Goal: Information Seeking & Learning: Learn about a topic

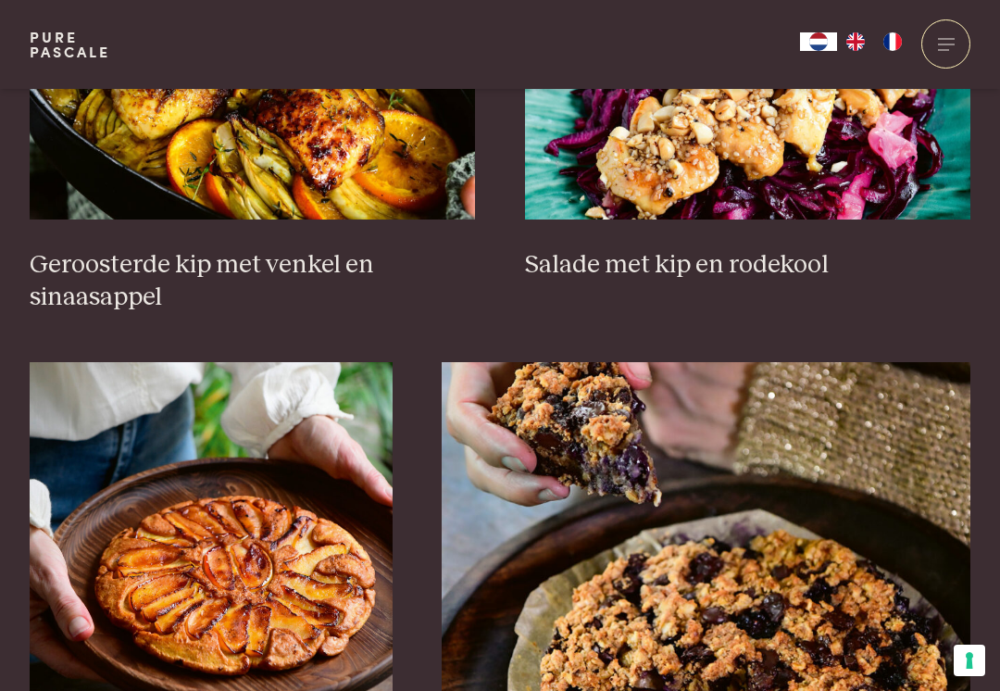
scroll to position [2491, 0]
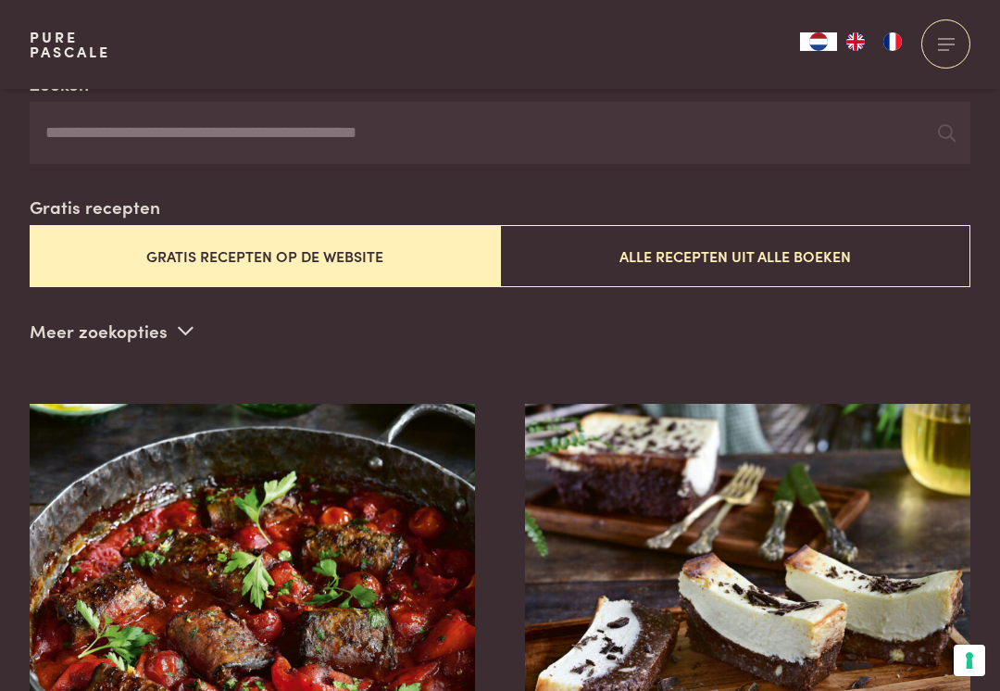
click at [869, 247] on button "Alle recepten uit alle boeken" at bounding box center [735, 256] width 470 height 62
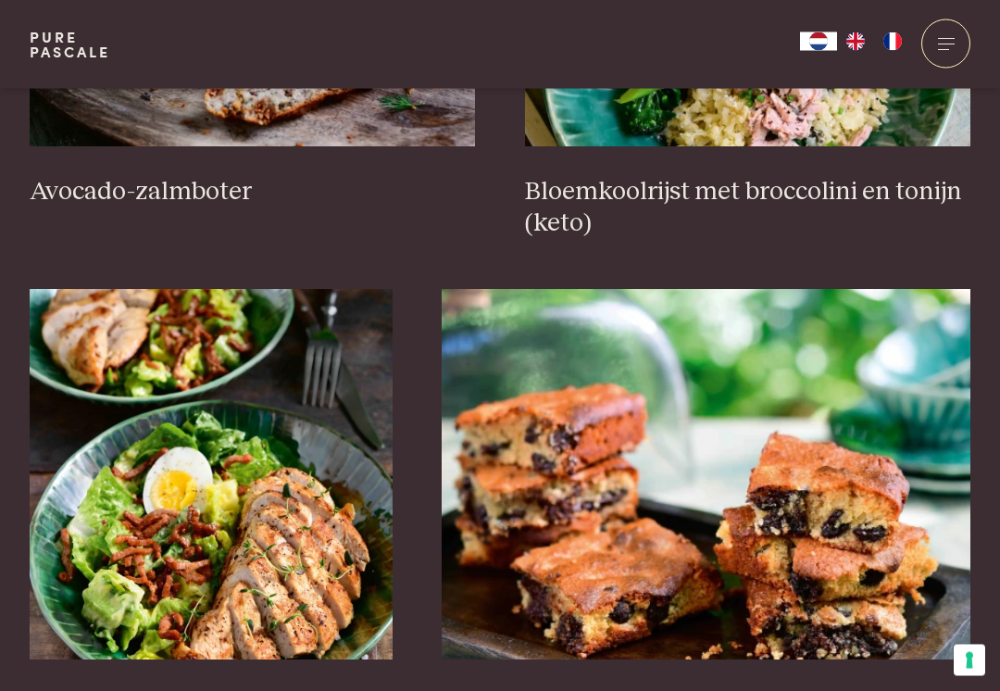
scroll to position [2584, 0]
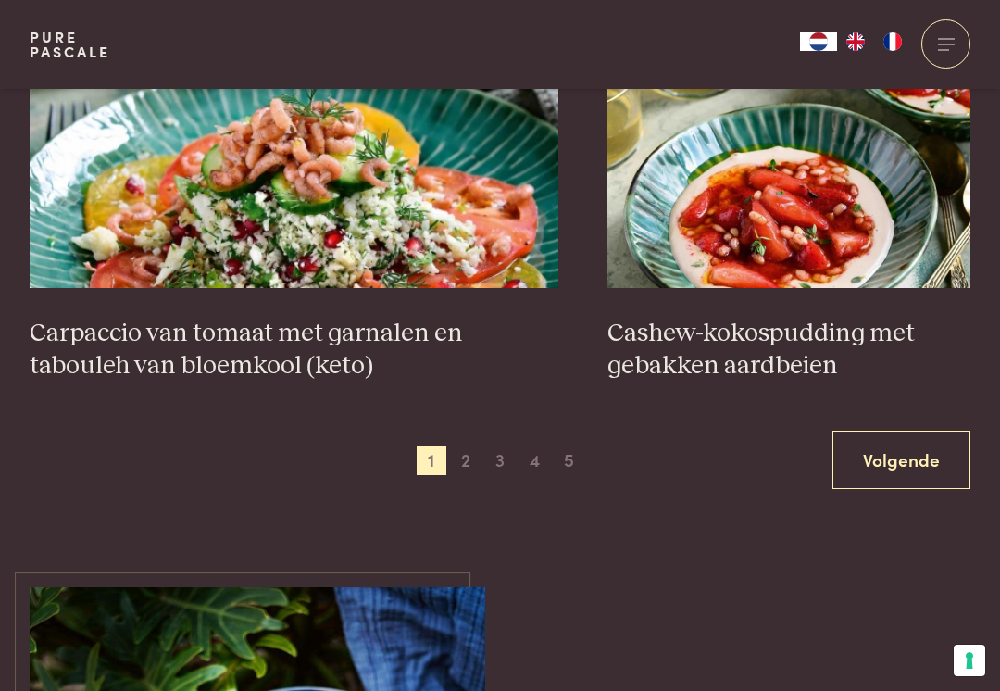
click at [897, 446] on link "Volgende" at bounding box center [902, 460] width 138 height 58
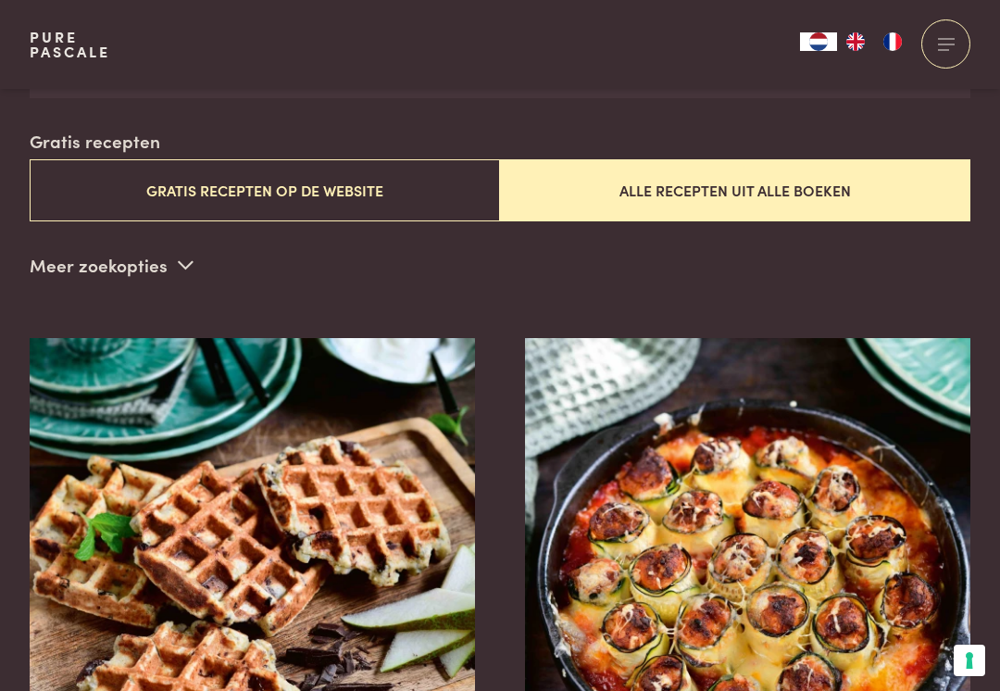
scroll to position [473, 0]
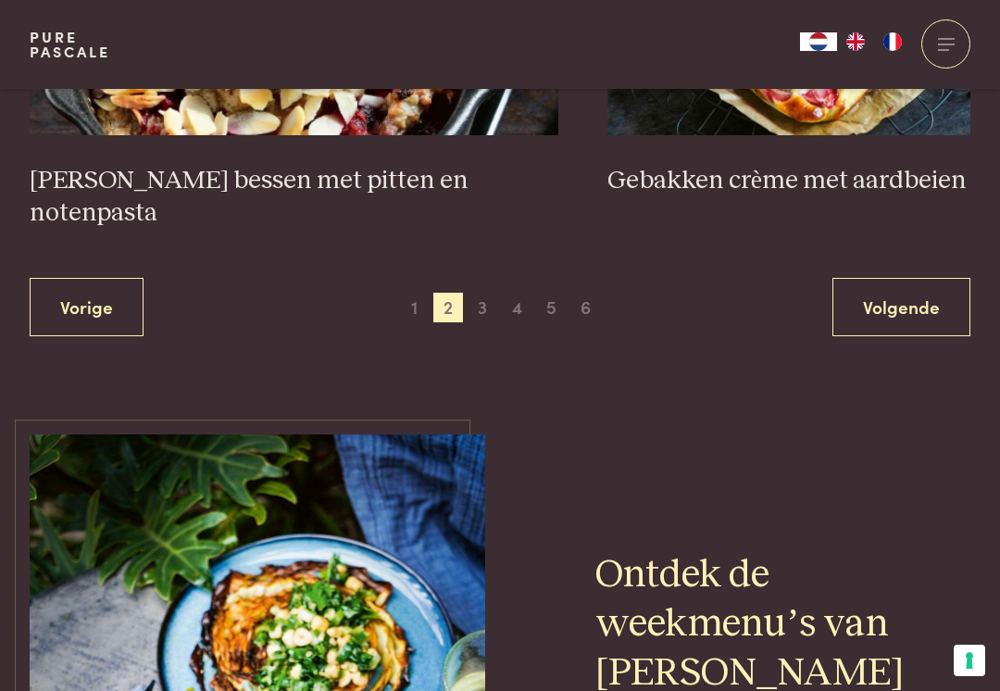
click at [921, 278] on link "Volgende" at bounding box center [902, 307] width 138 height 58
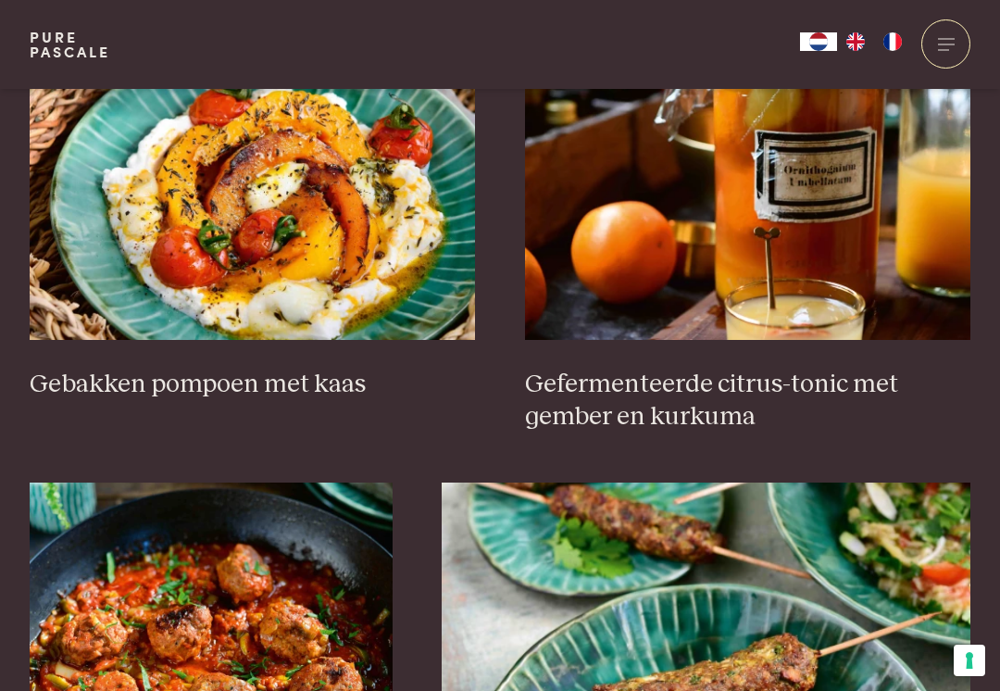
scroll to position [843, 0]
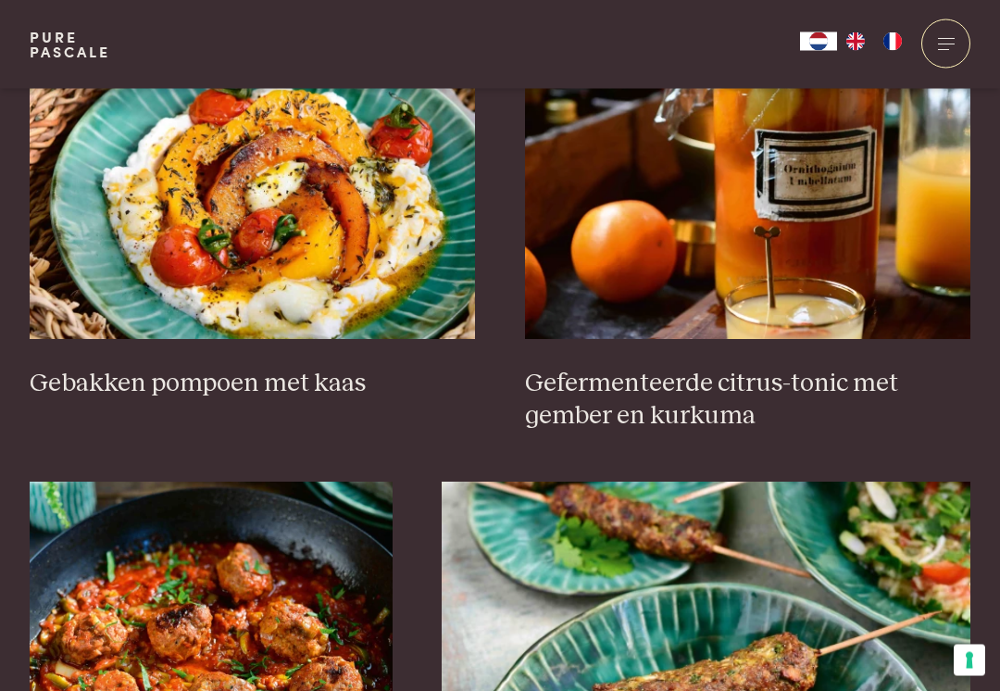
click at [895, 286] on img at bounding box center [748, 154] width 446 height 370
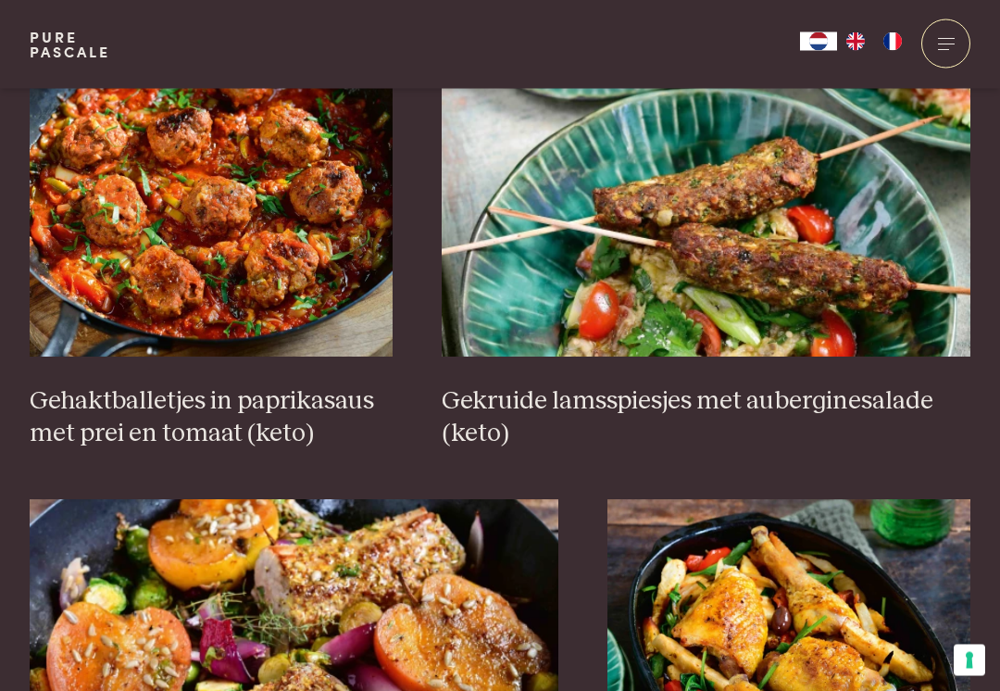
scroll to position [1339, 0]
click at [316, 271] on img at bounding box center [211, 171] width 363 height 370
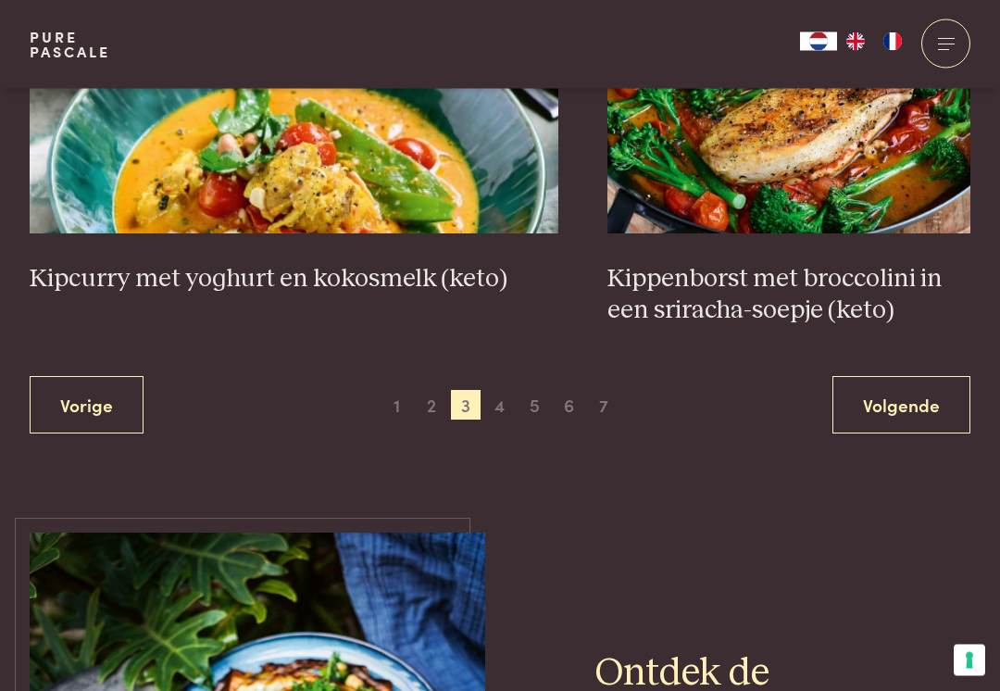
scroll to position [3556, 0]
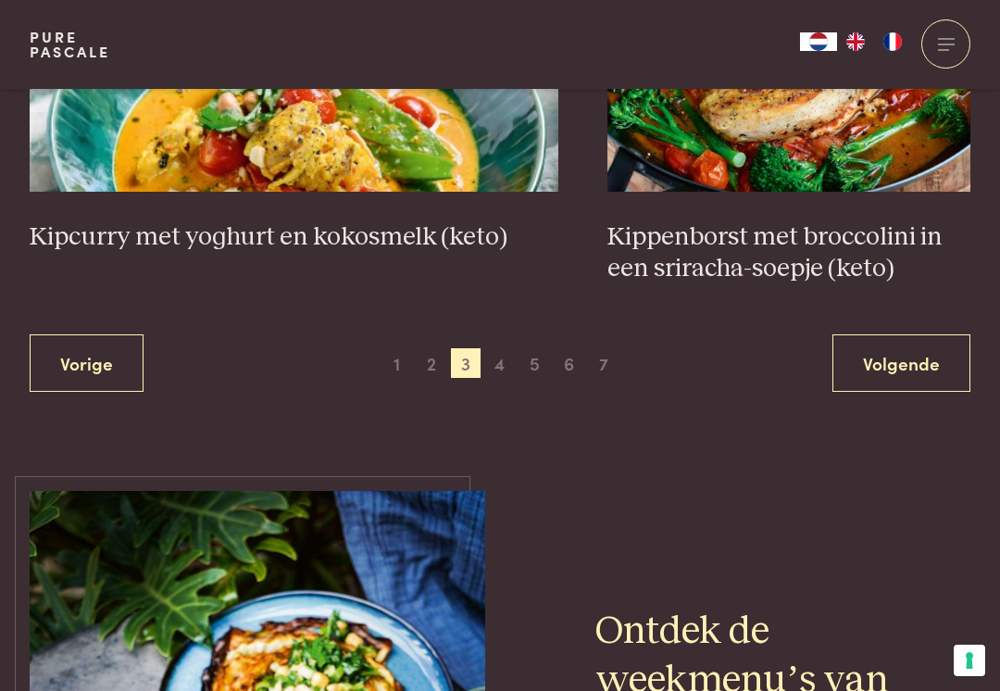
click at [917, 357] on link "Volgende" at bounding box center [902, 363] width 138 height 58
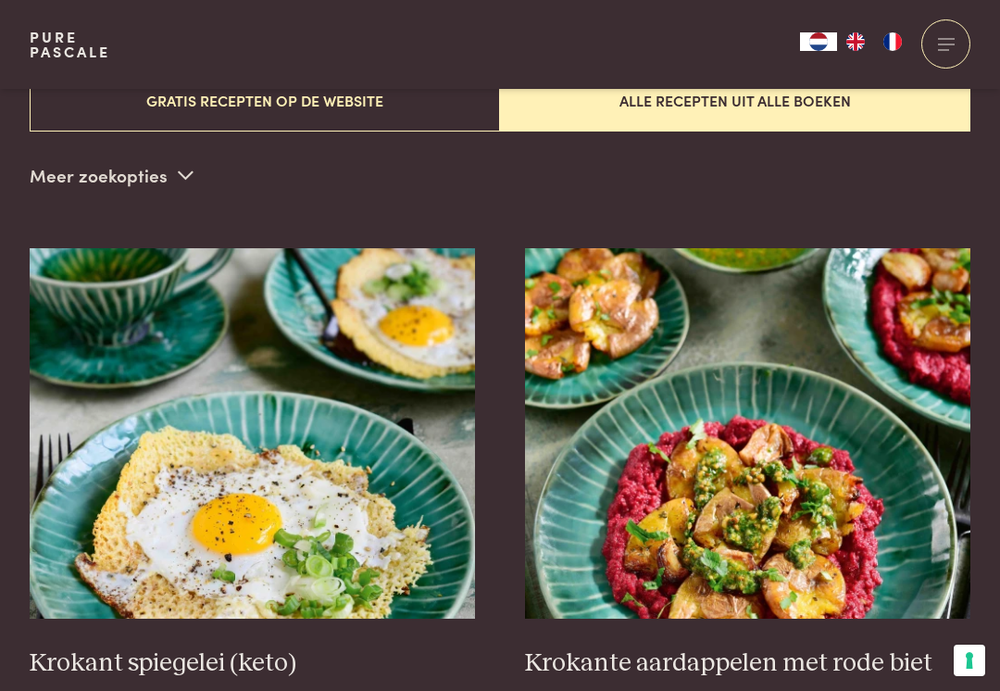
scroll to position [473, 0]
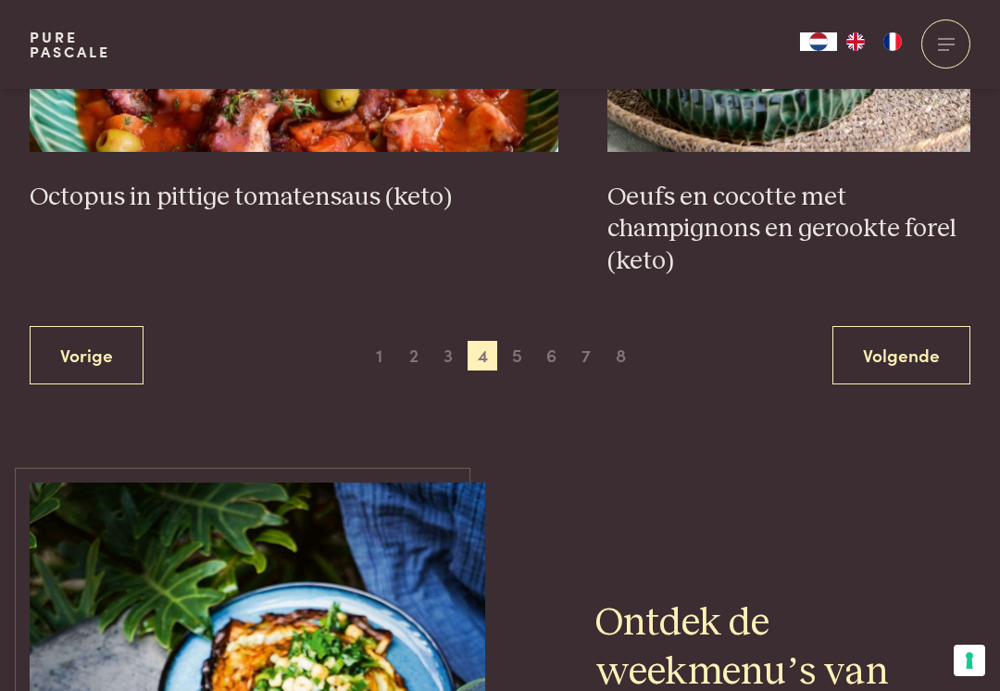
click at [918, 354] on link "Volgende" at bounding box center [902, 355] width 138 height 58
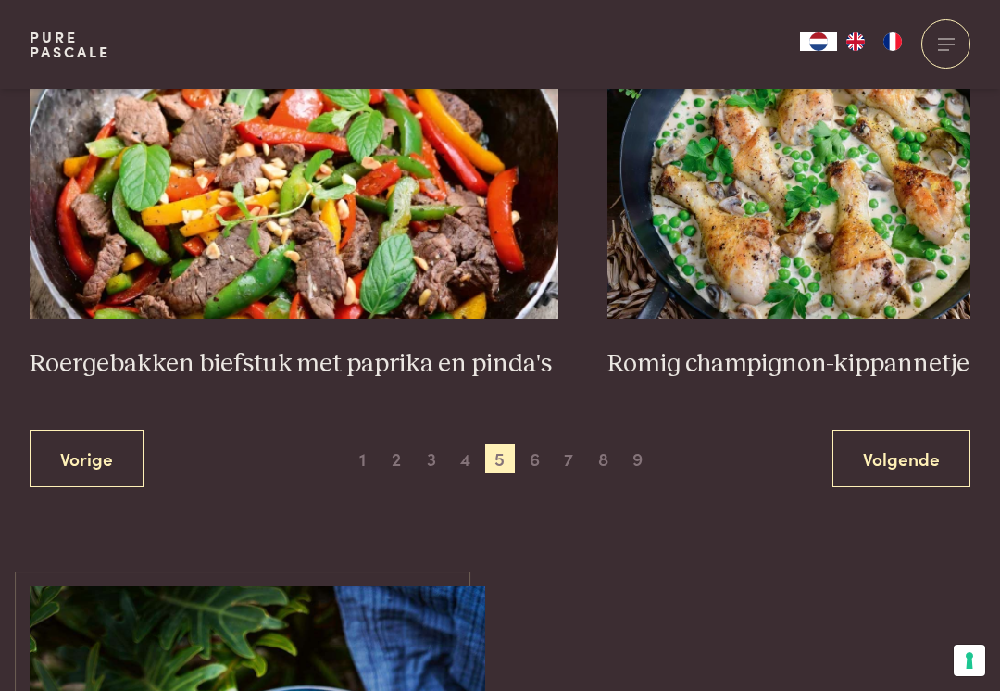
scroll to position [3462, 0]
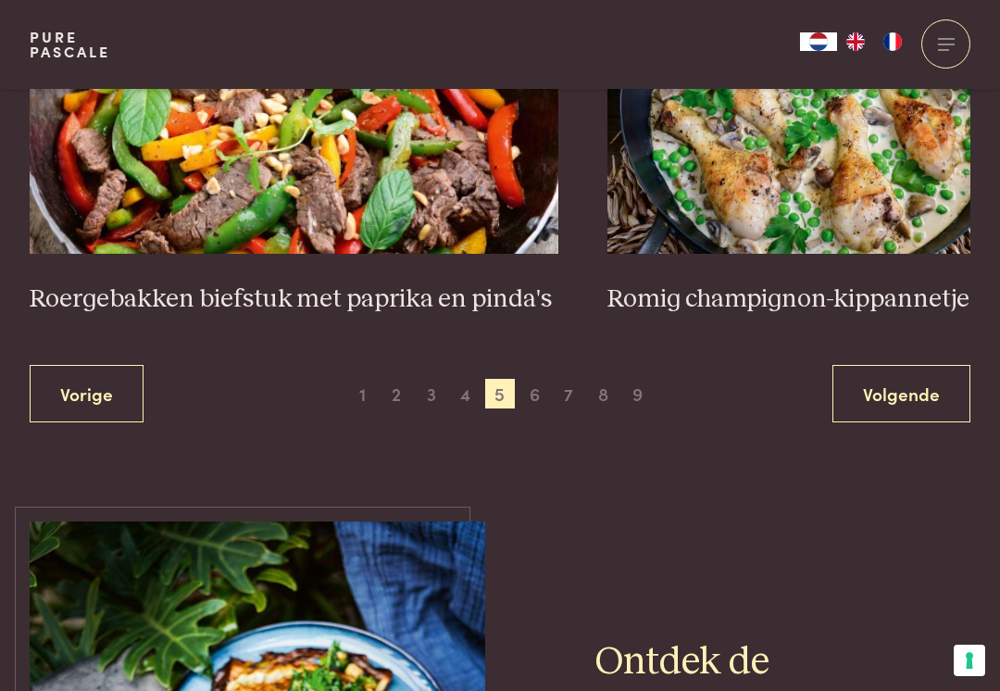
click at [914, 383] on link "Volgende" at bounding box center [902, 394] width 138 height 58
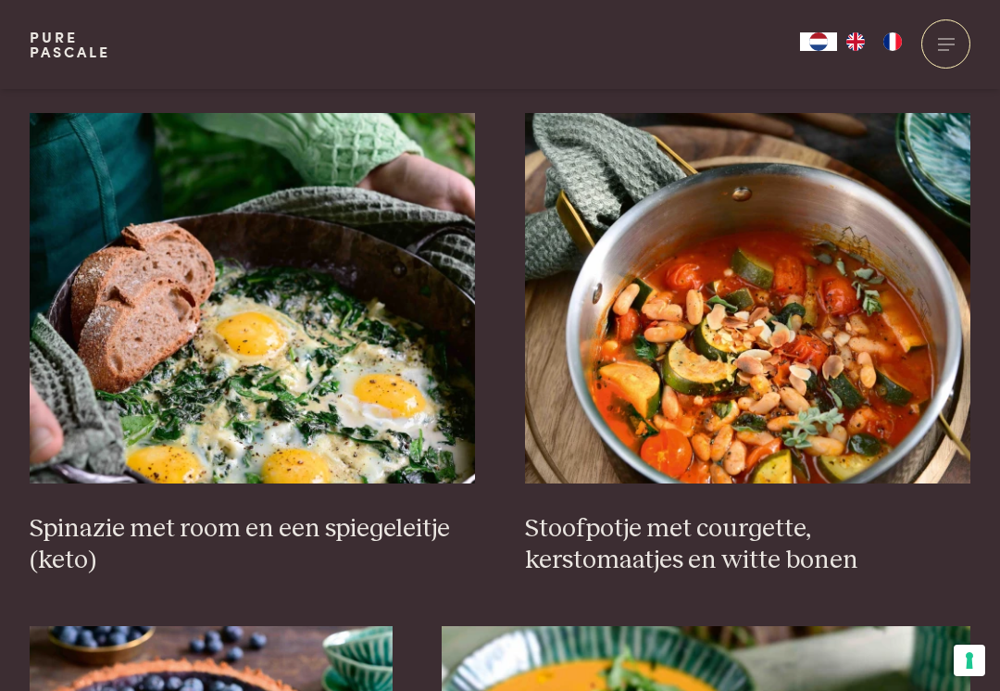
scroll to position [2258, 0]
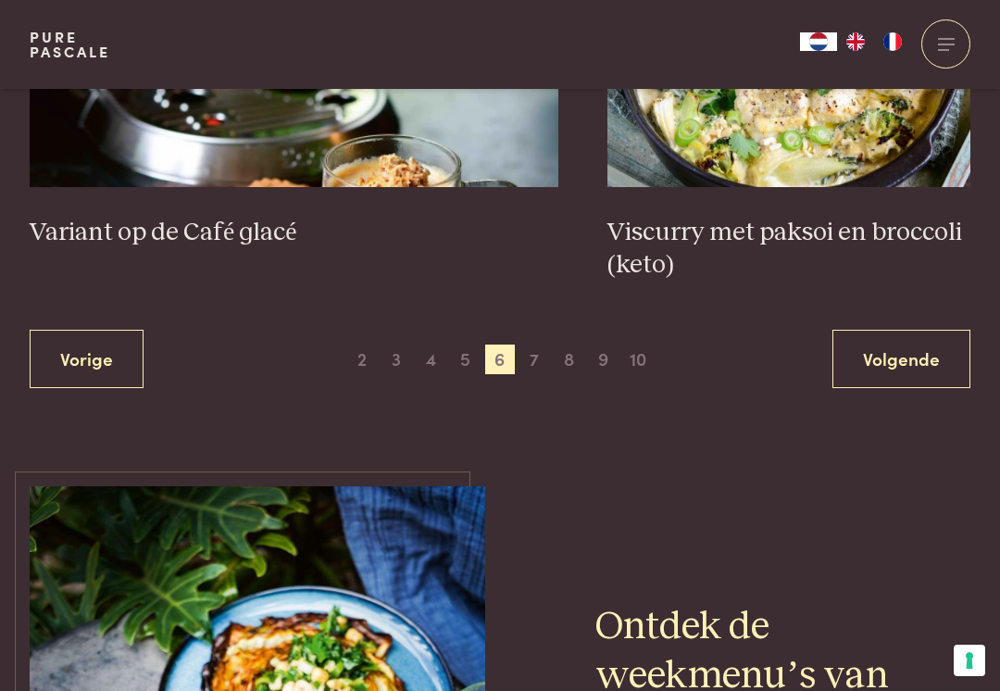
click at [933, 338] on link "Volgende" at bounding box center [902, 359] width 138 height 58
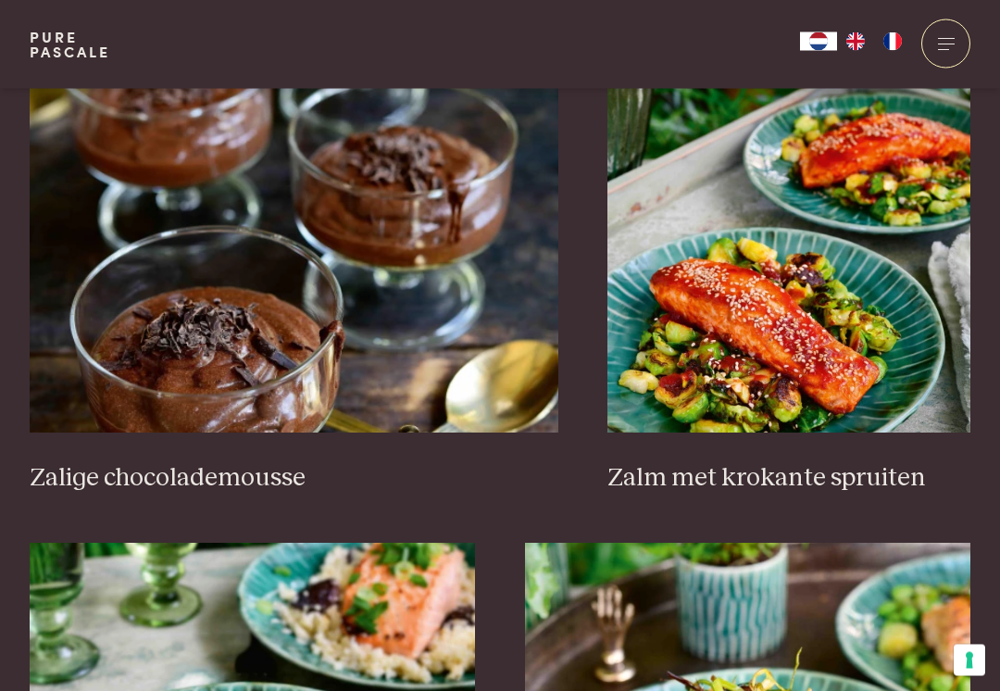
scroll to position [1777, 0]
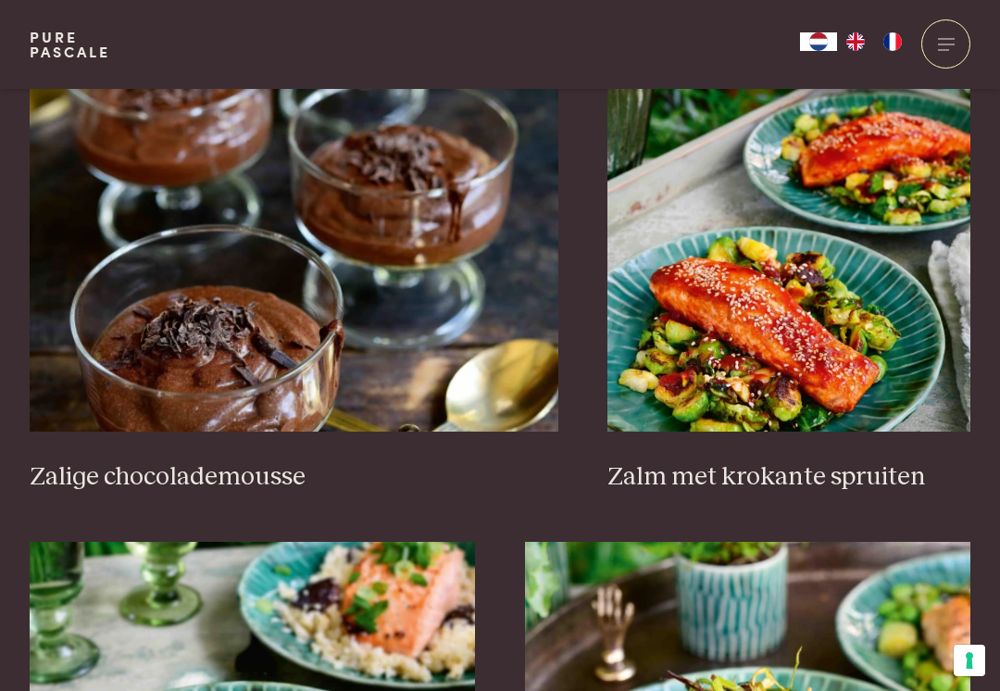
click at [454, 351] on img at bounding box center [294, 246] width 529 height 370
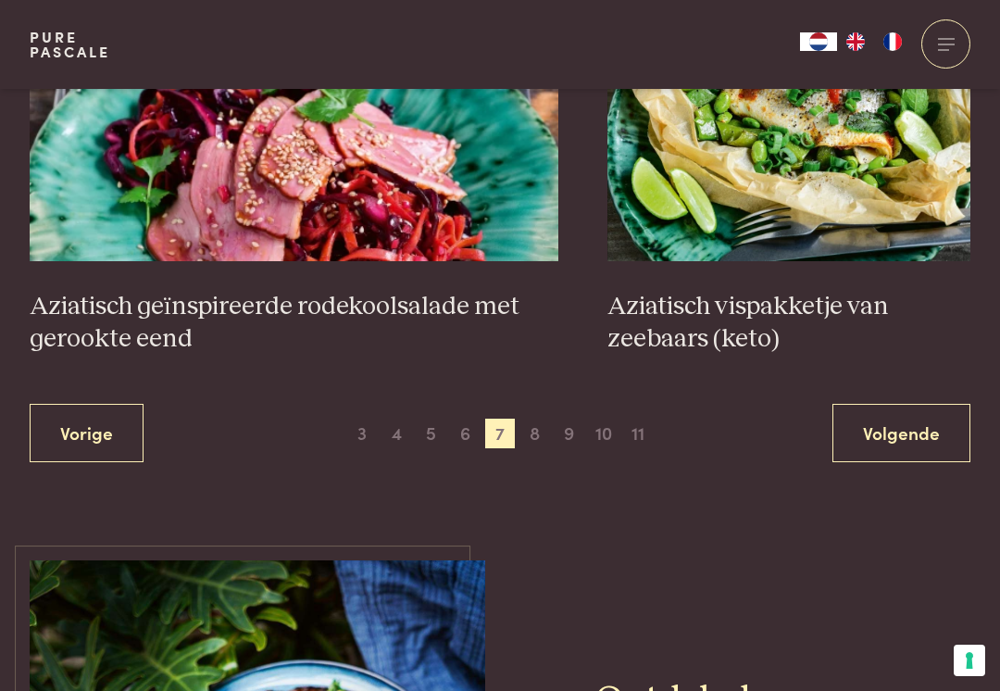
scroll to position [3502, 0]
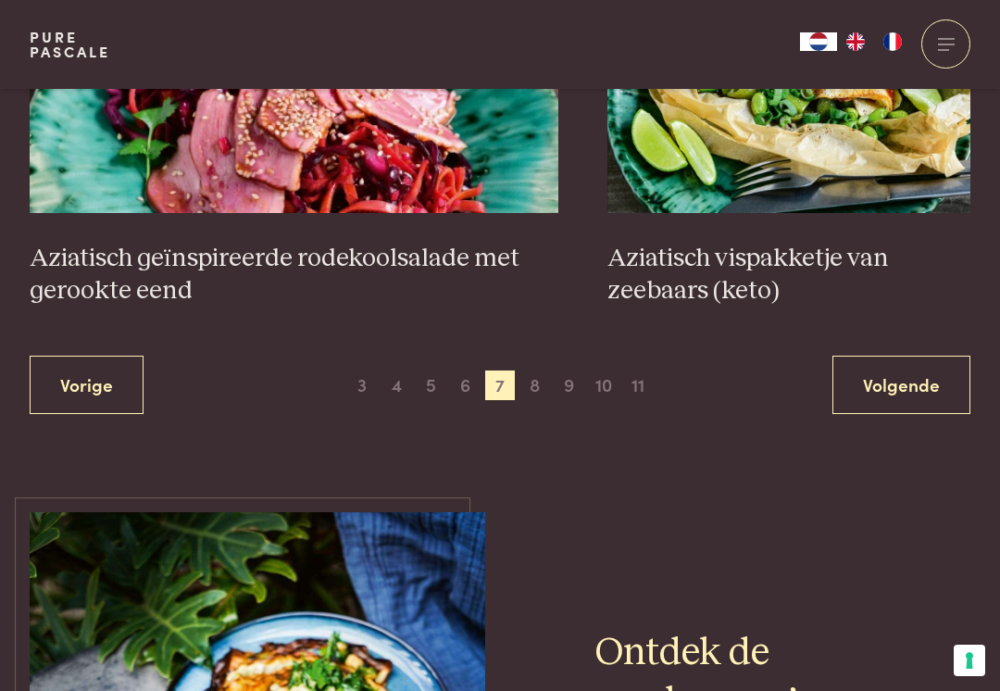
click at [910, 374] on link "Volgende" at bounding box center [902, 385] width 138 height 58
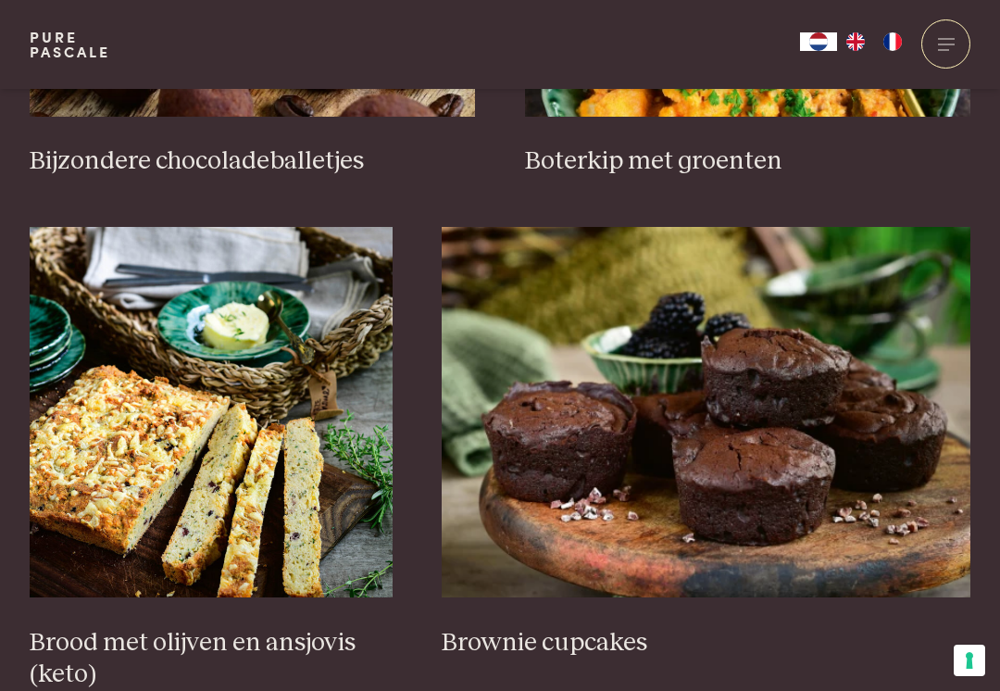
scroll to position [1088, 0]
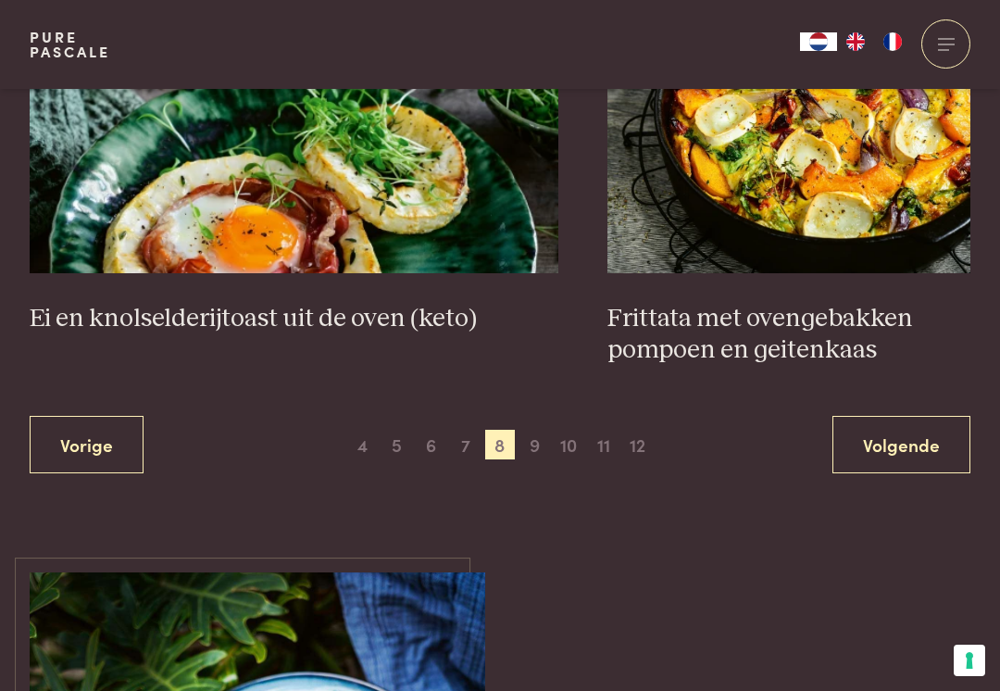
click at [891, 434] on link "Volgende" at bounding box center [902, 445] width 138 height 58
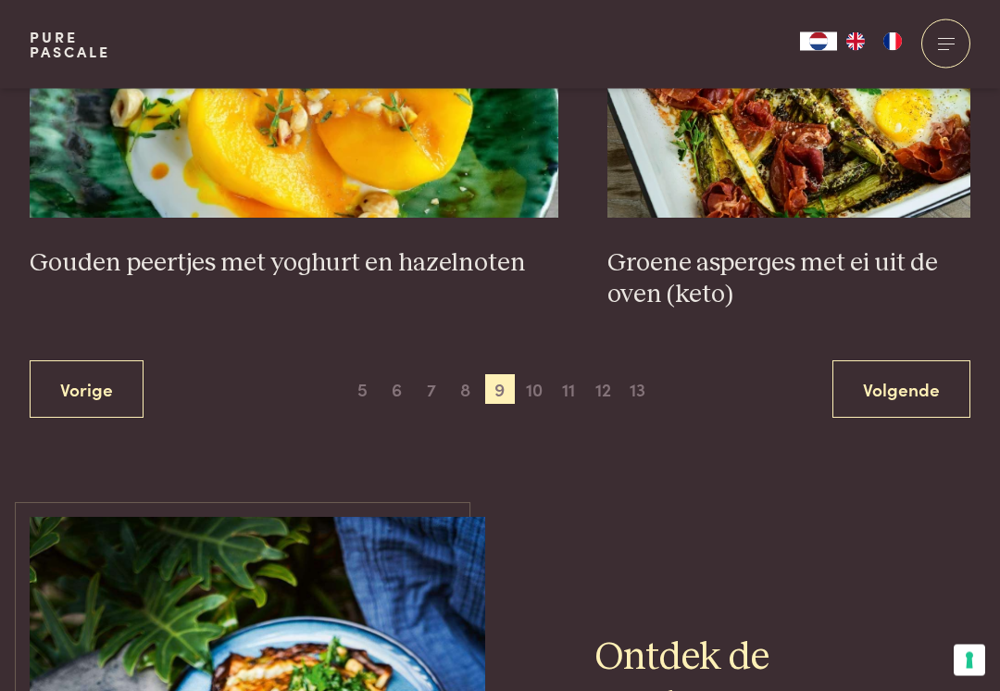
scroll to position [3544, 0]
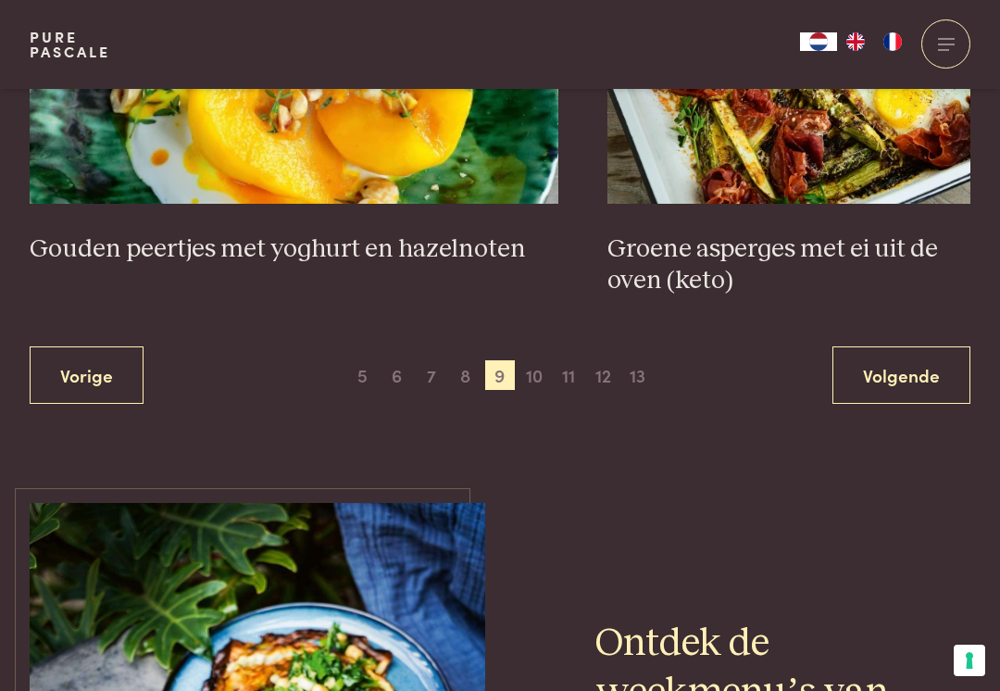
click at [893, 367] on link "Volgende" at bounding box center [902, 375] width 138 height 58
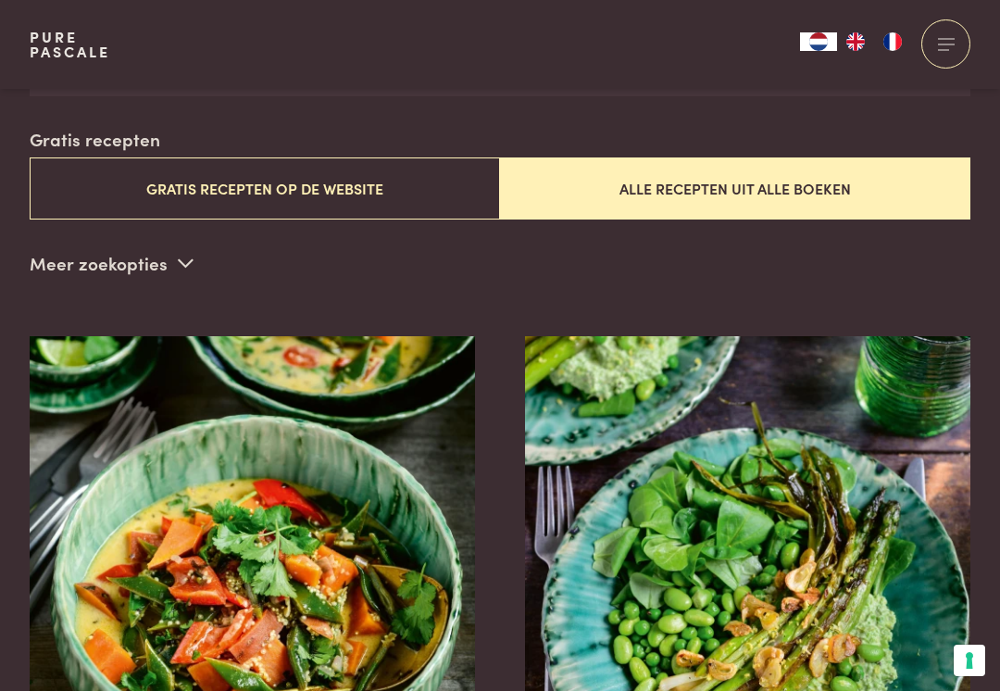
scroll to position [473, 0]
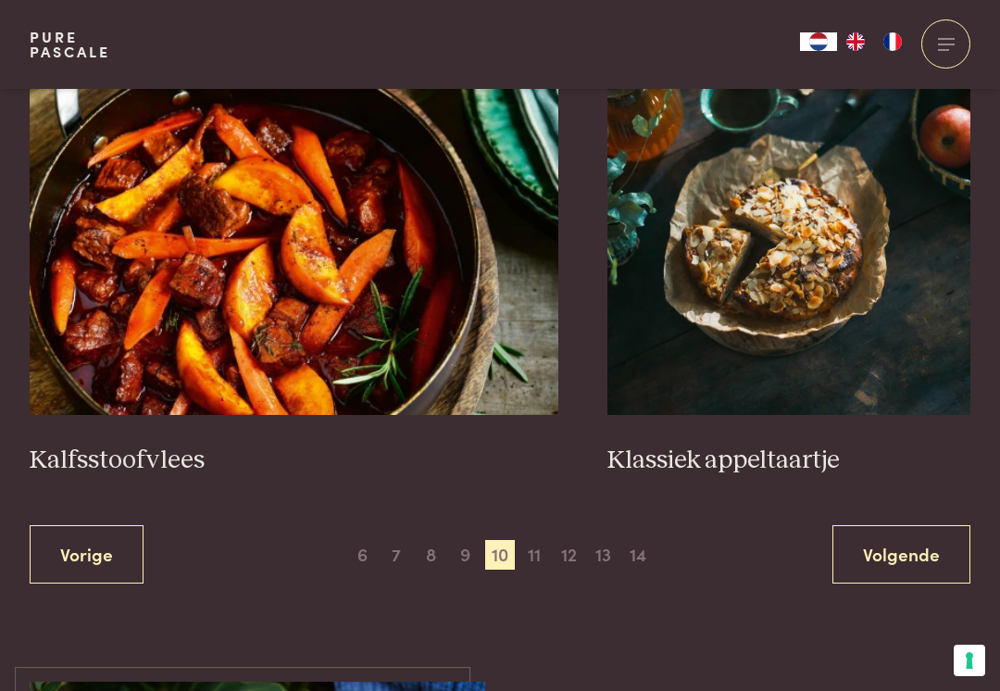
click at [908, 546] on link "Volgende" at bounding box center [902, 554] width 138 height 58
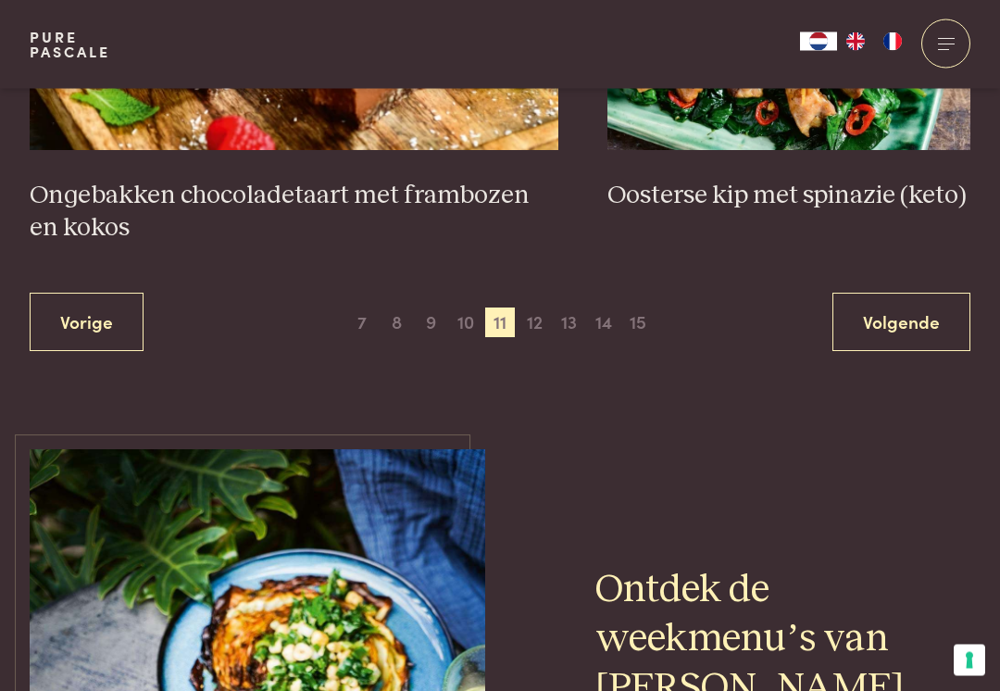
scroll to position [3488, 0]
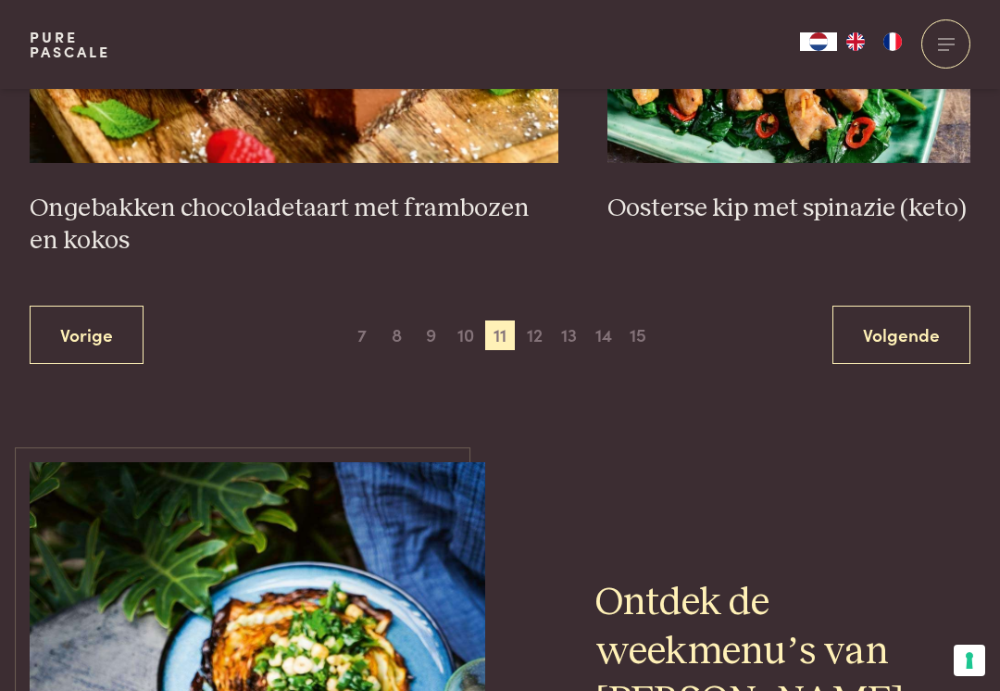
click at [910, 306] on link "Volgende" at bounding box center [902, 335] width 138 height 58
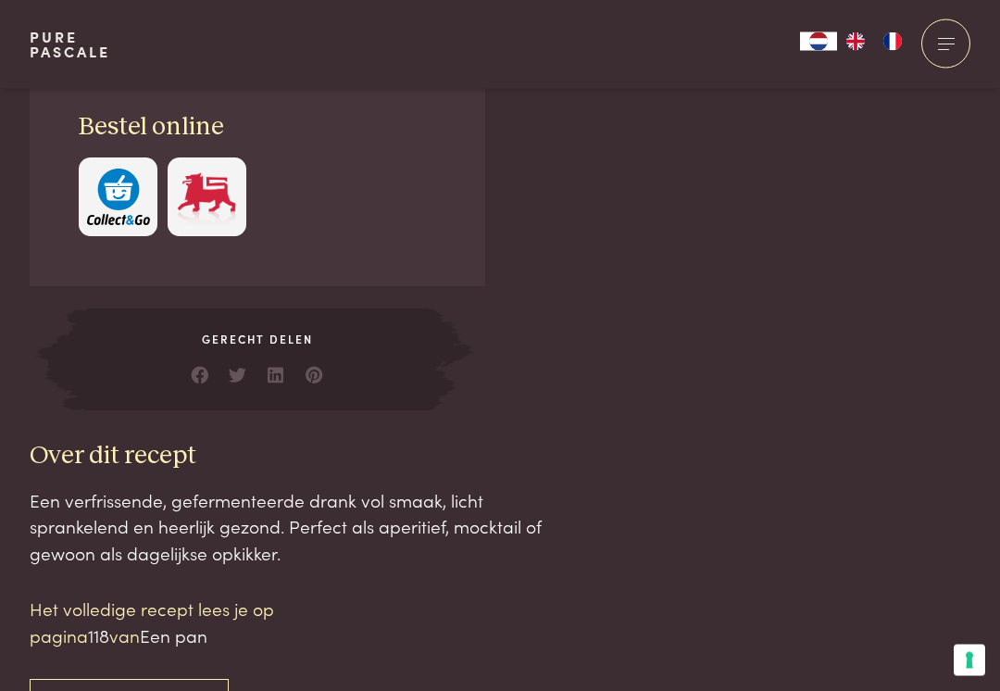
scroll to position [1371, 0]
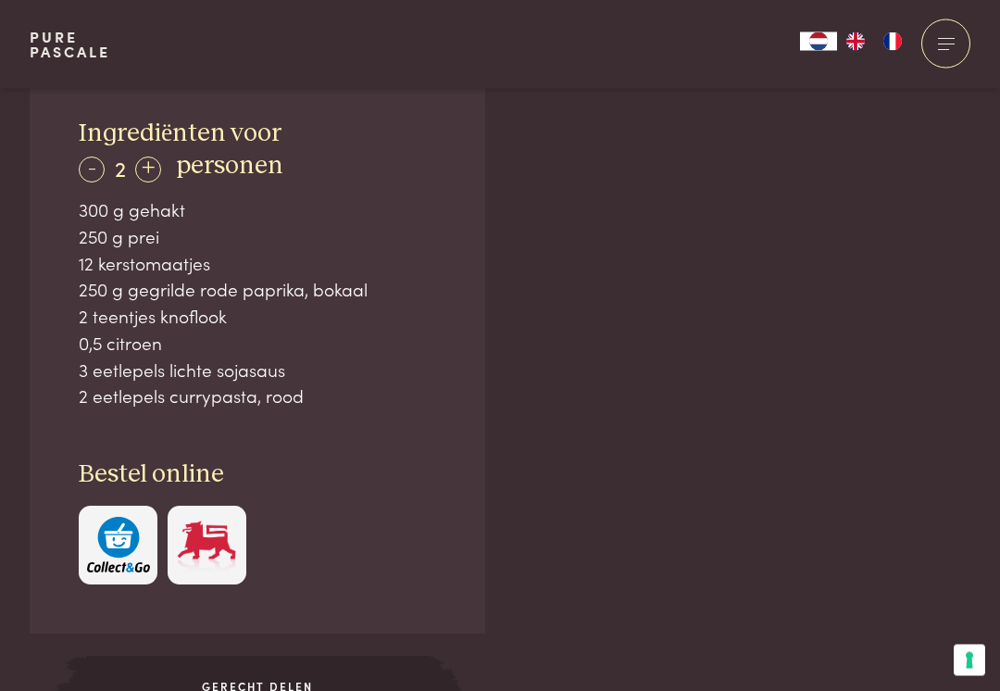
scroll to position [1167, 0]
